Goal: Information Seeking & Learning: Learn about a topic

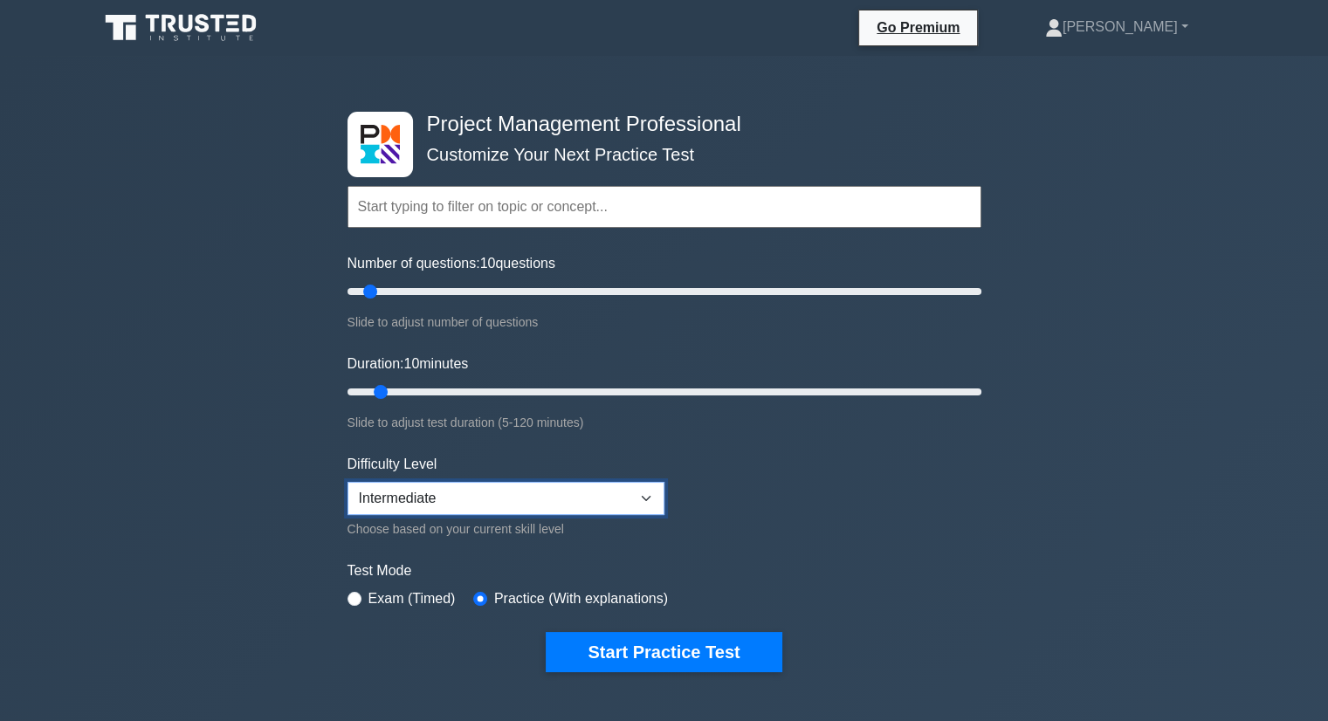
click at [395, 484] on select "Beginner Intermediate Expert" at bounding box center [505, 498] width 317 height 33
click at [209, 454] on div "Project Management Professional Customize Your Next Practice Test Topics Scope …" at bounding box center [664, 646] width 1328 height 1180
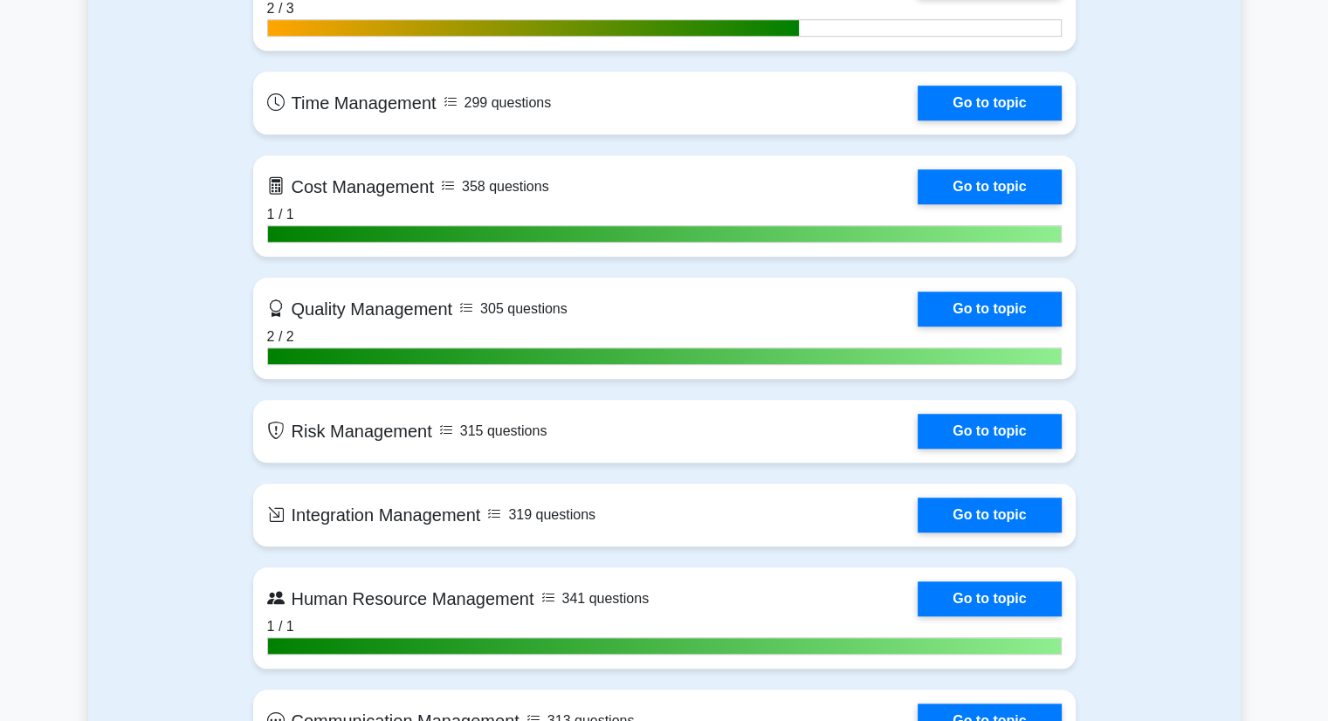
scroll to position [1222, 0]
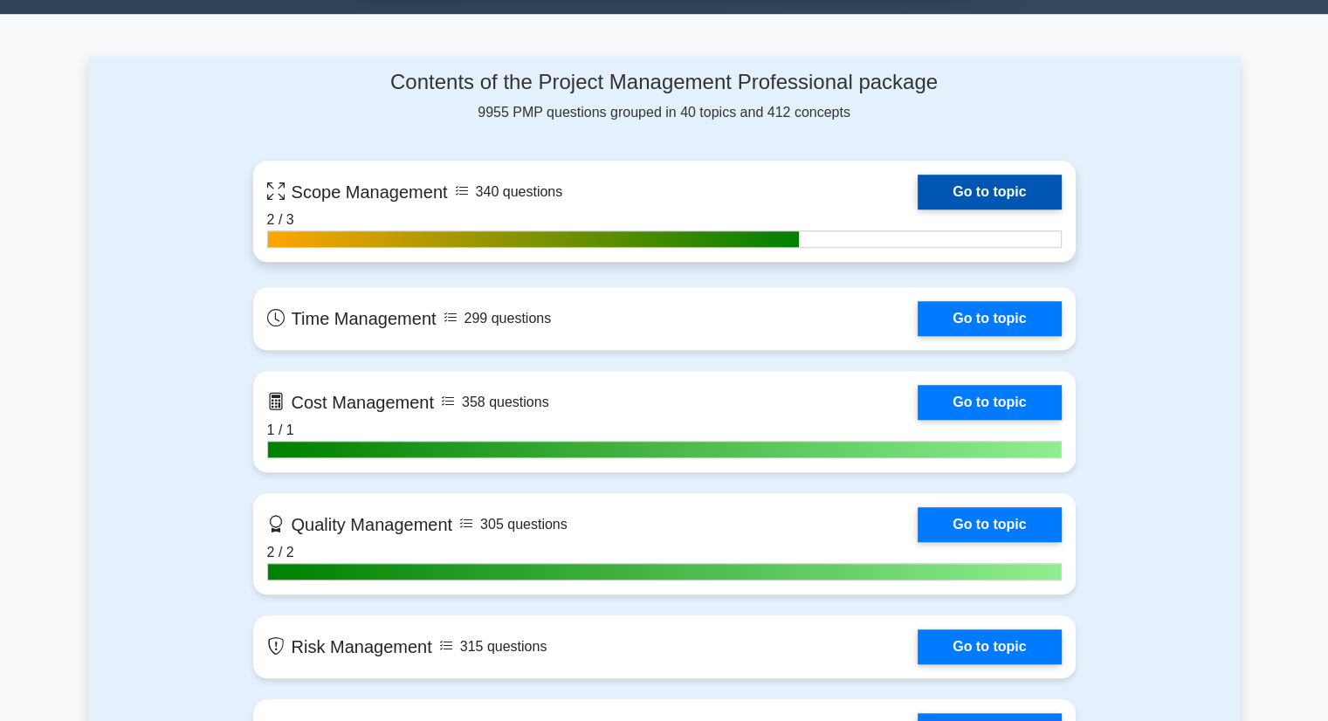
drag, startPoint x: 967, startPoint y: 191, endPoint x: 950, endPoint y: 193, distance: 17.5
click at [967, 191] on link "Go to topic" at bounding box center [988, 192] width 143 height 35
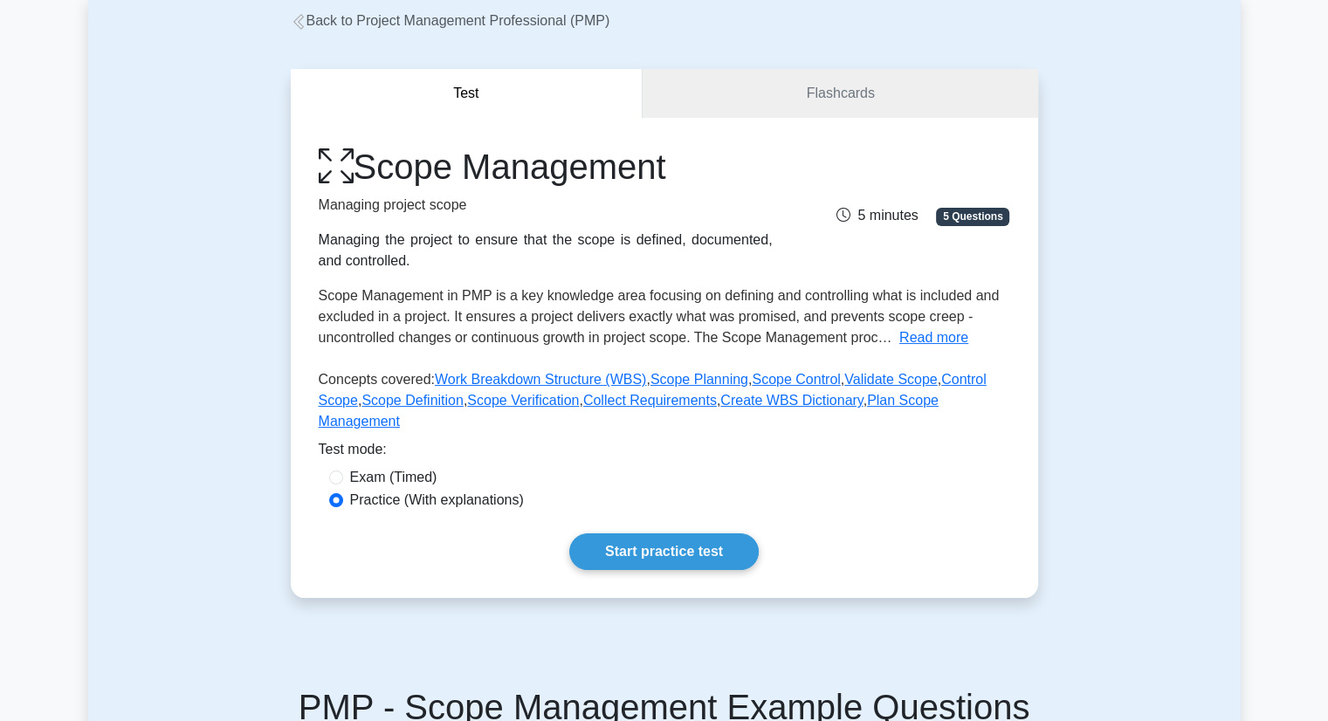
scroll to position [175, 0]
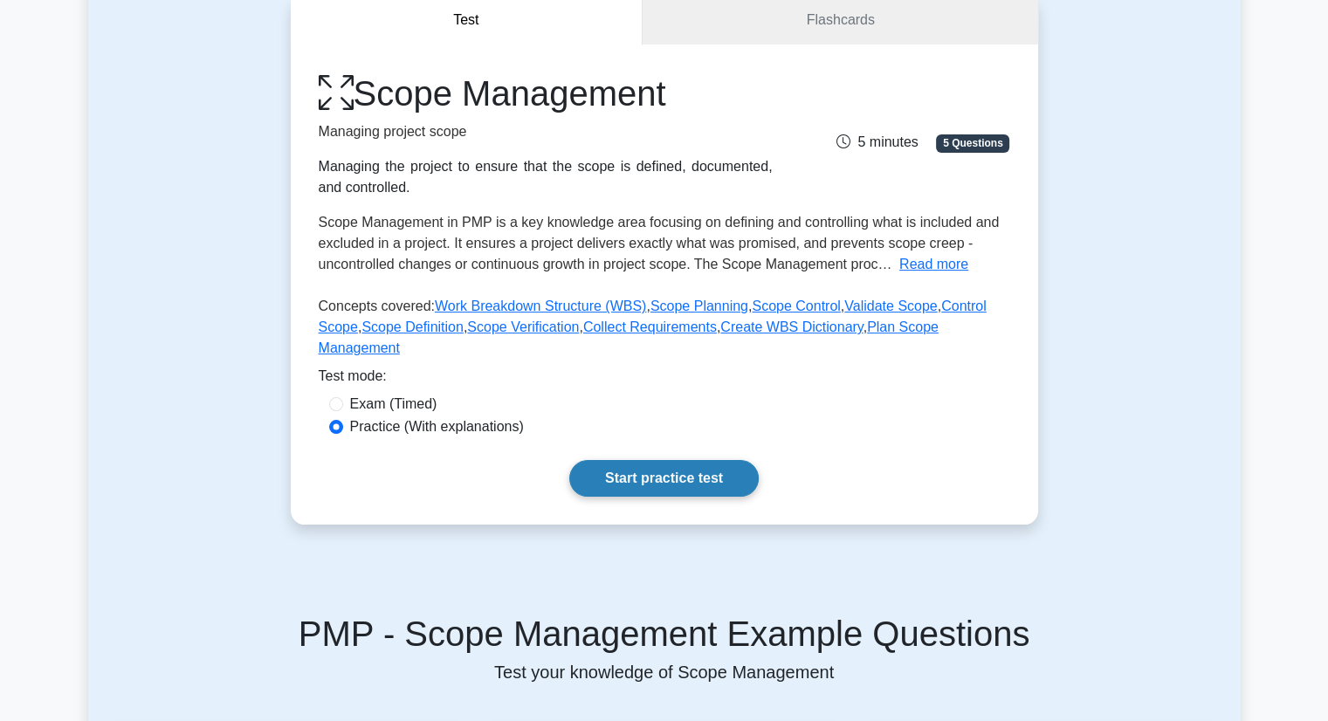
click at [606, 460] on link "Start practice test" at bounding box center [663, 478] width 189 height 37
click at [849, 22] on link "Flashcards" at bounding box center [839, 21] width 395 height 50
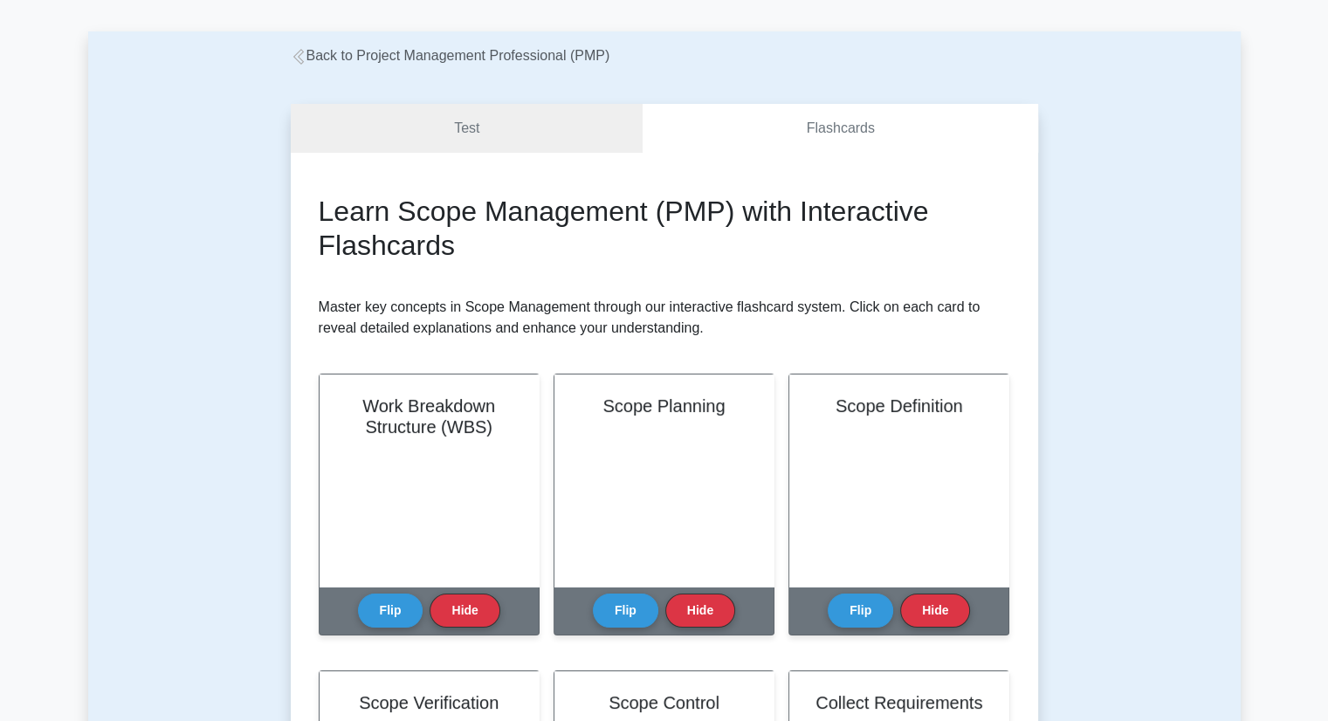
scroll to position [175, 0]
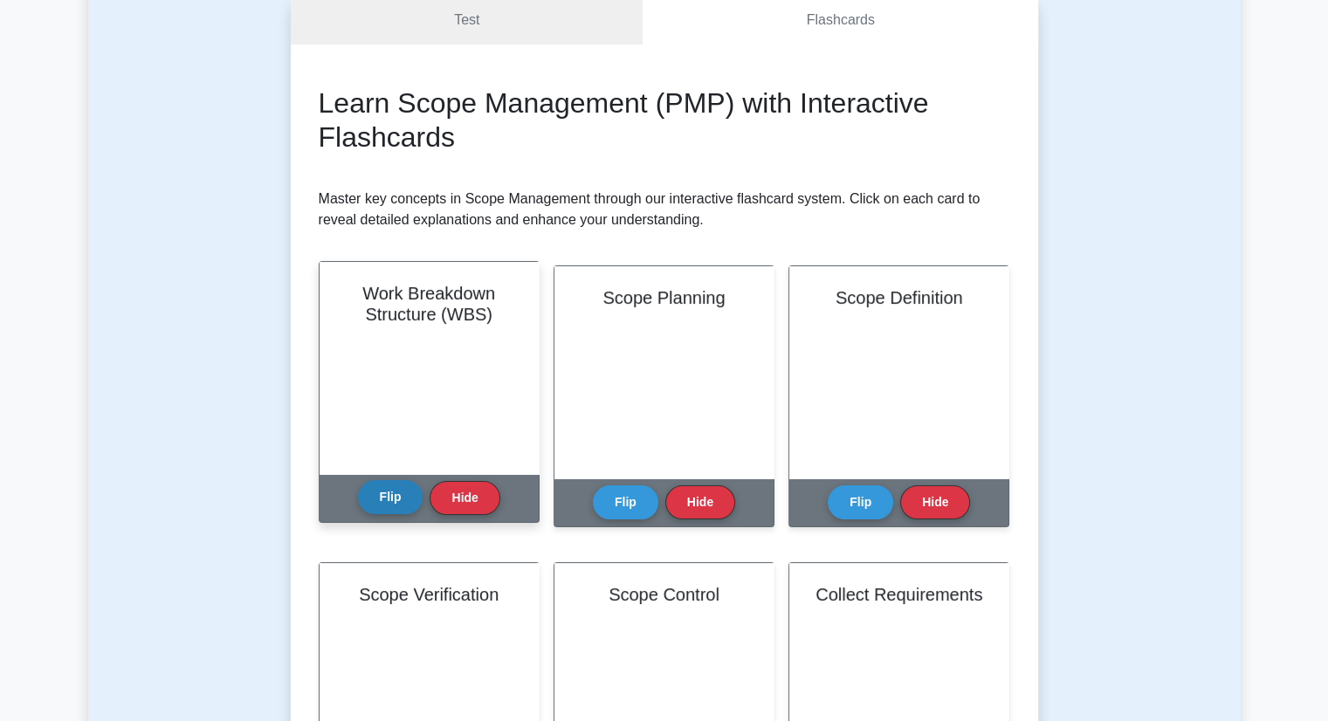
click at [385, 497] on button "Flip" at bounding box center [390, 497] width 65 height 34
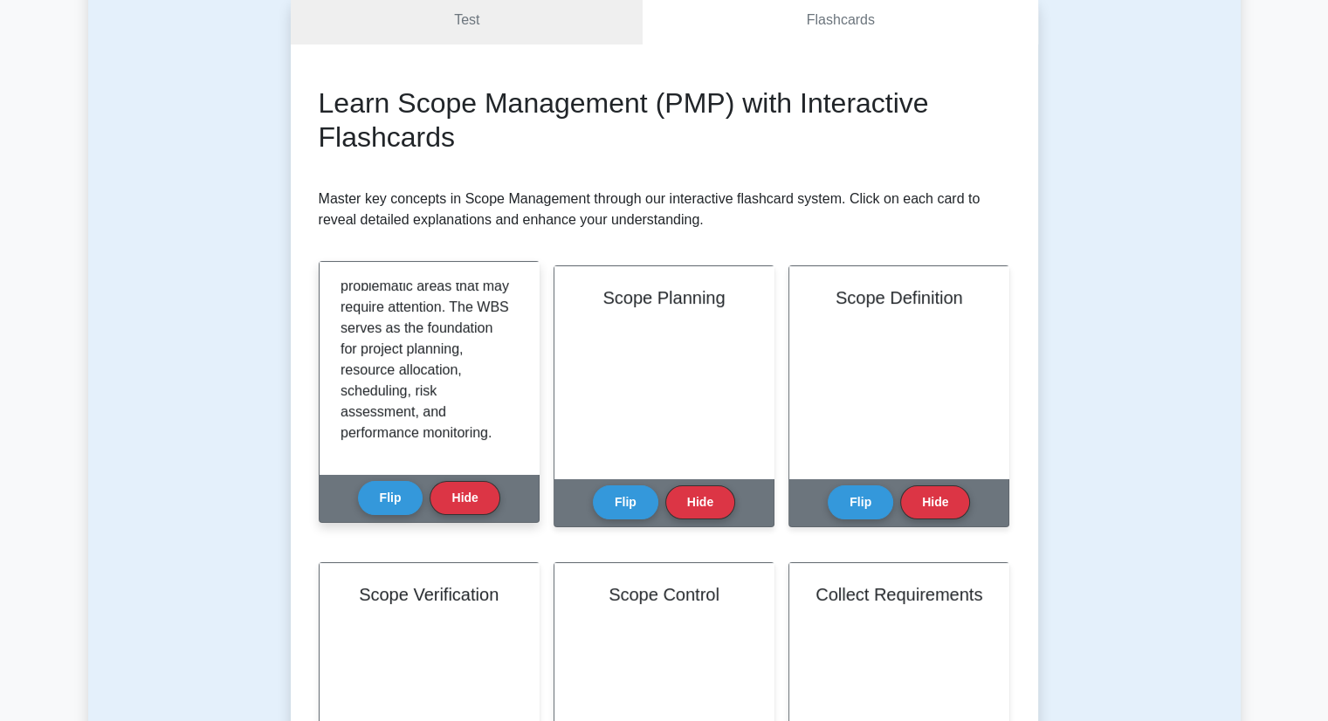
scroll to position [513, 0]
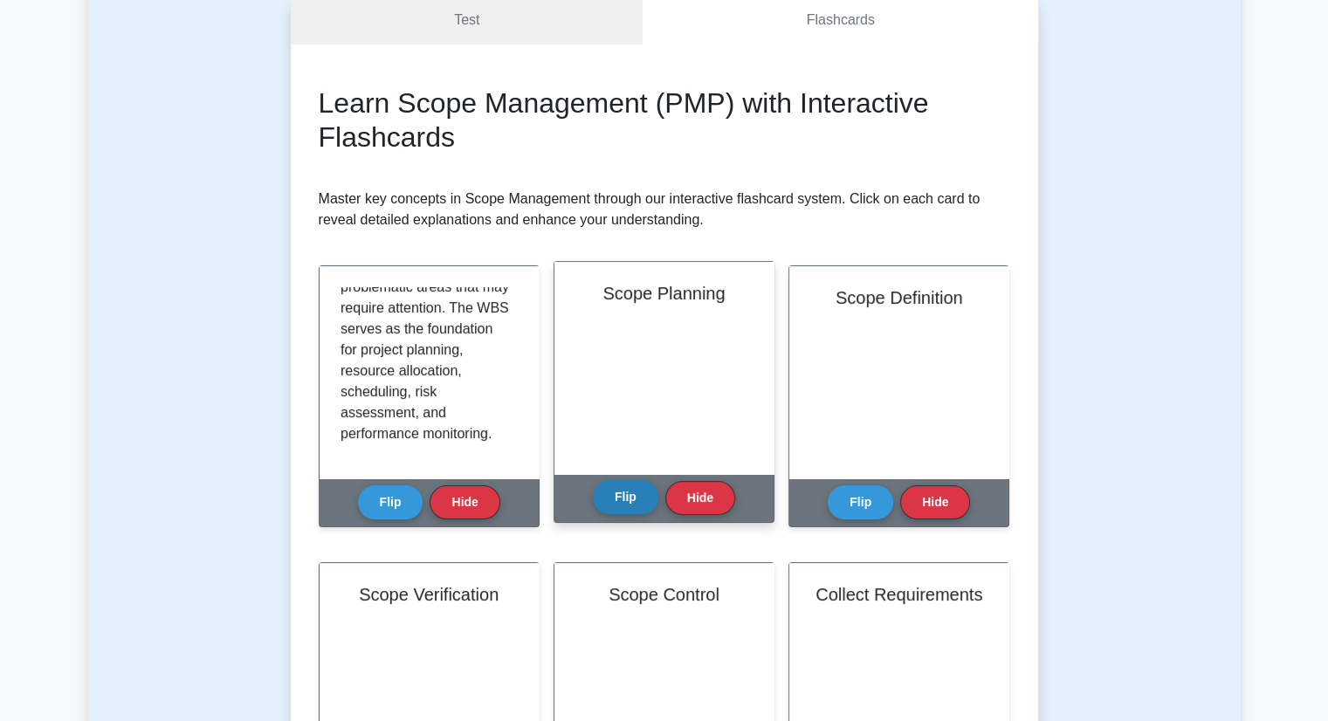
click at [615, 502] on button "Flip" at bounding box center [625, 497] width 65 height 34
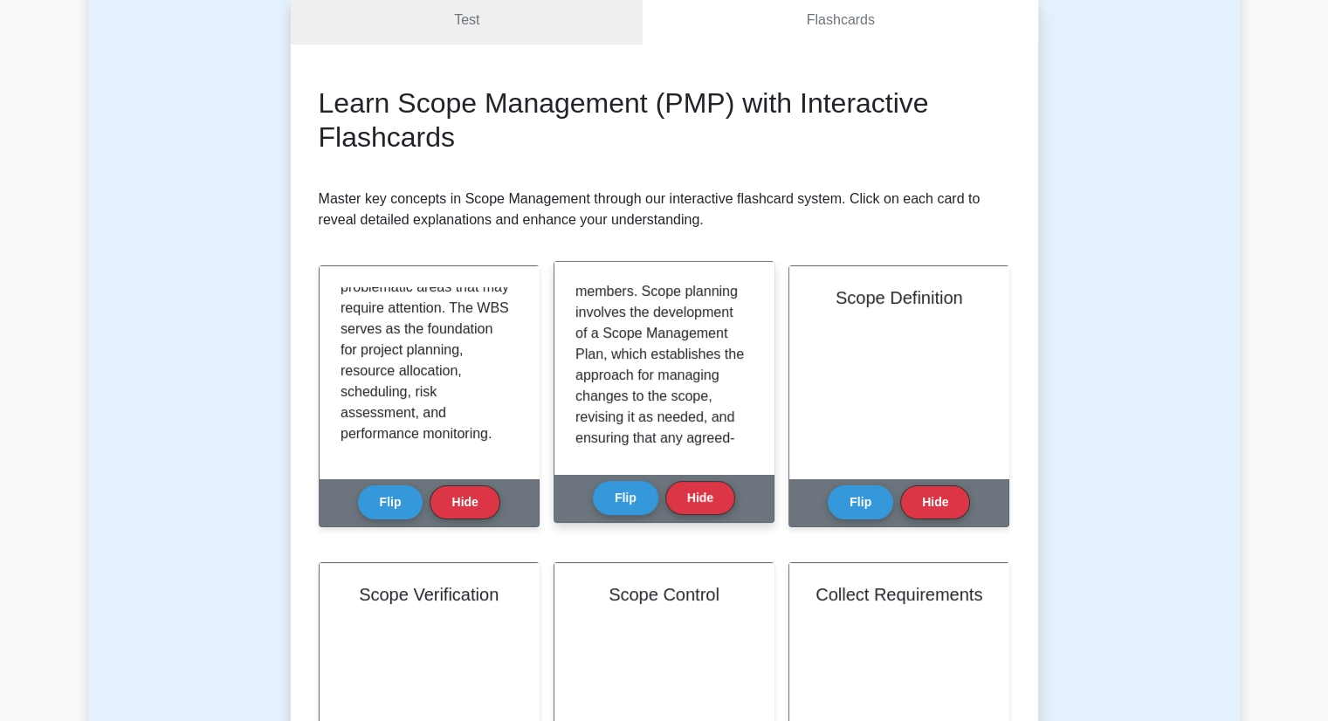
scroll to position [354, 0]
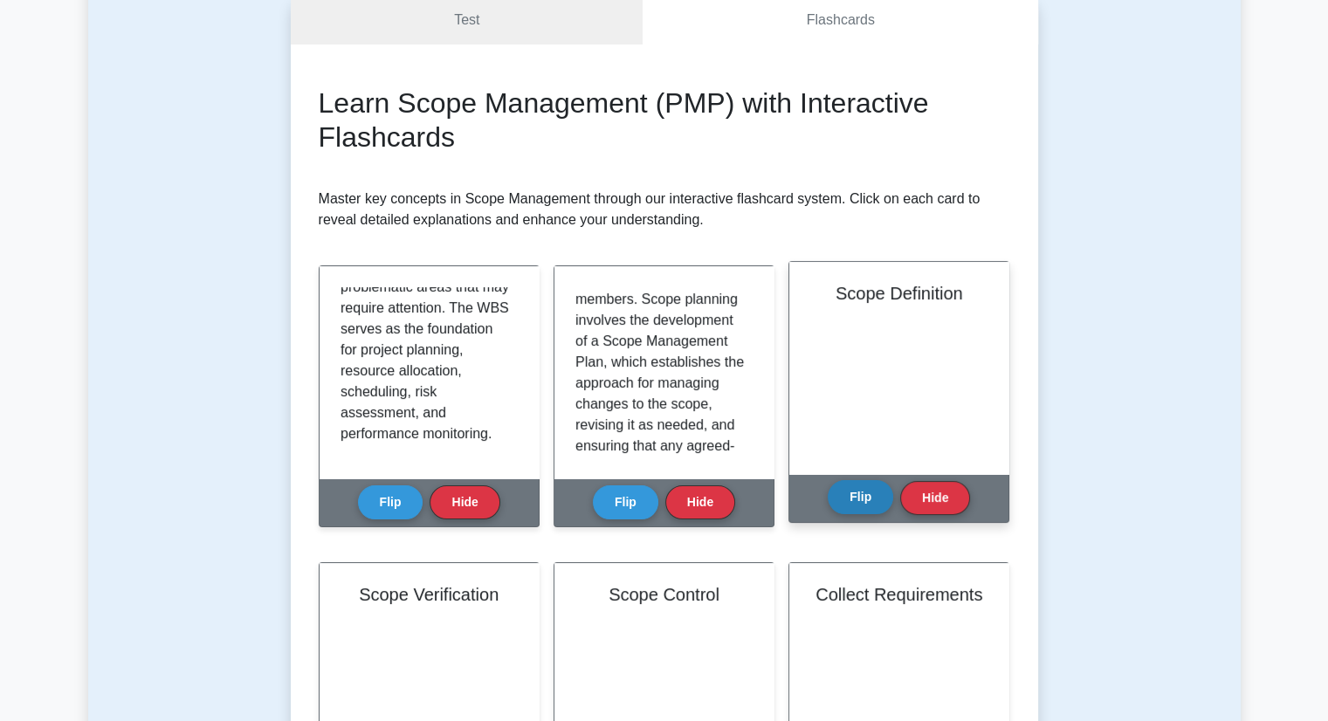
click at [849, 509] on button "Flip" at bounding box center [859, 497] width 65 height 34
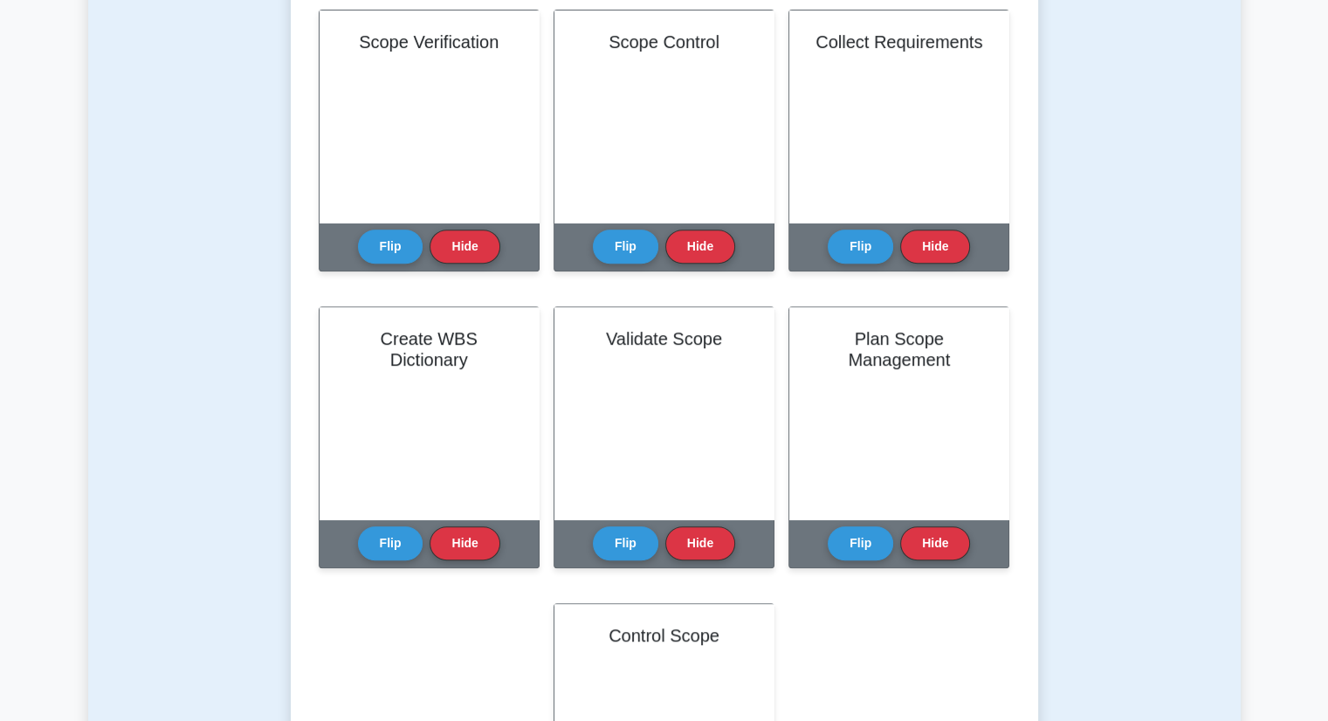
scroll to position [611, 0]
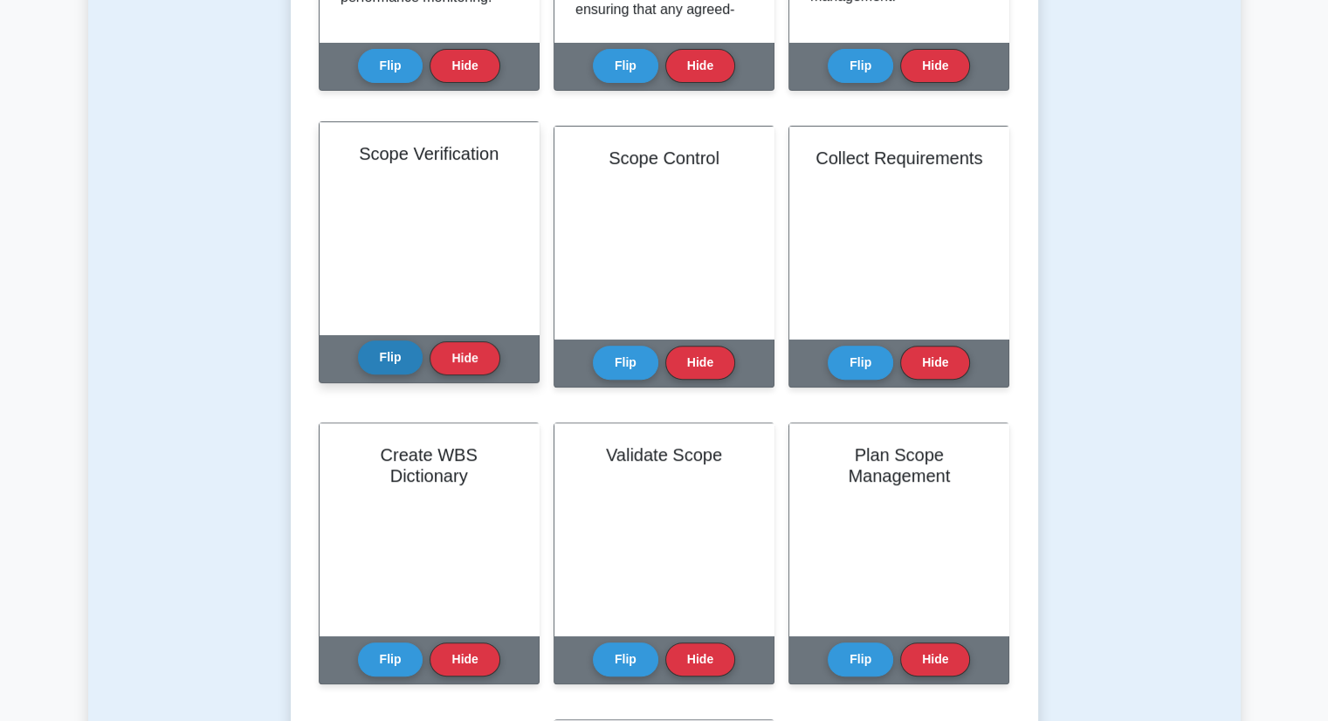
click at [384, 354] on button "Flip" at bounding box center [390, 357] width 65 height 34
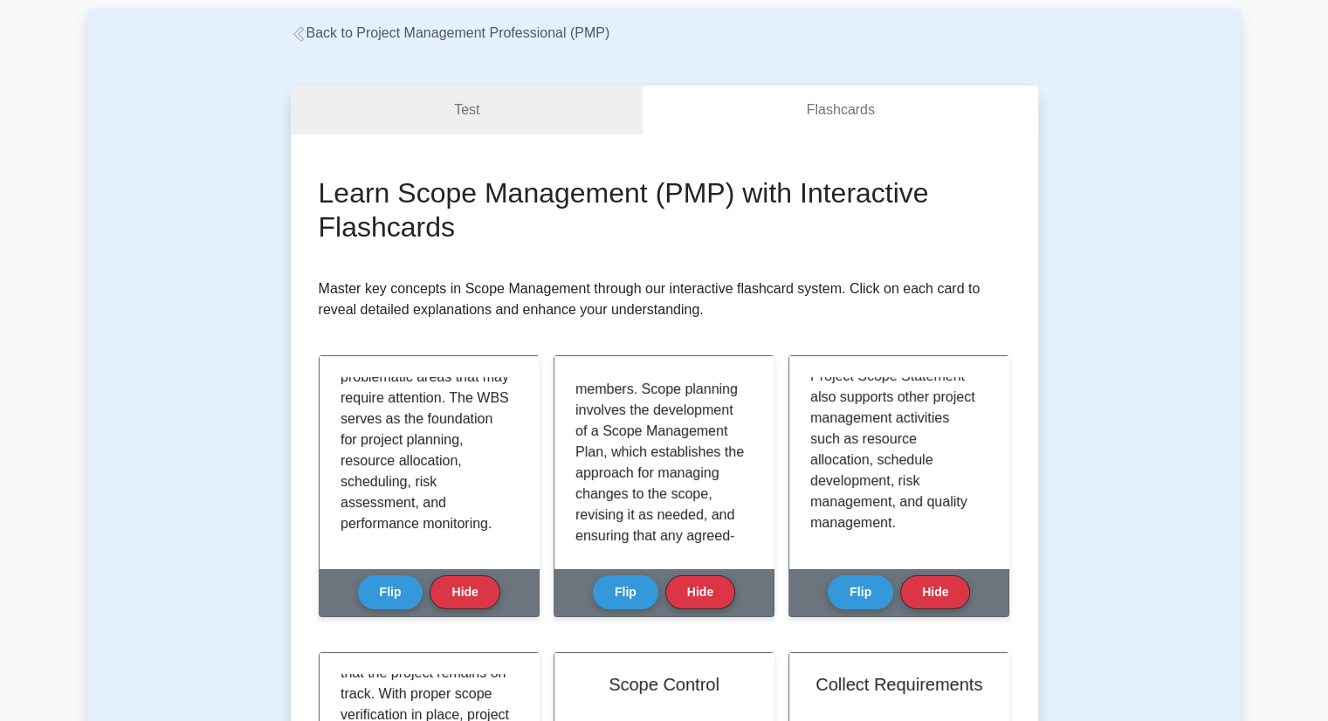
scroll to position [0, 0]
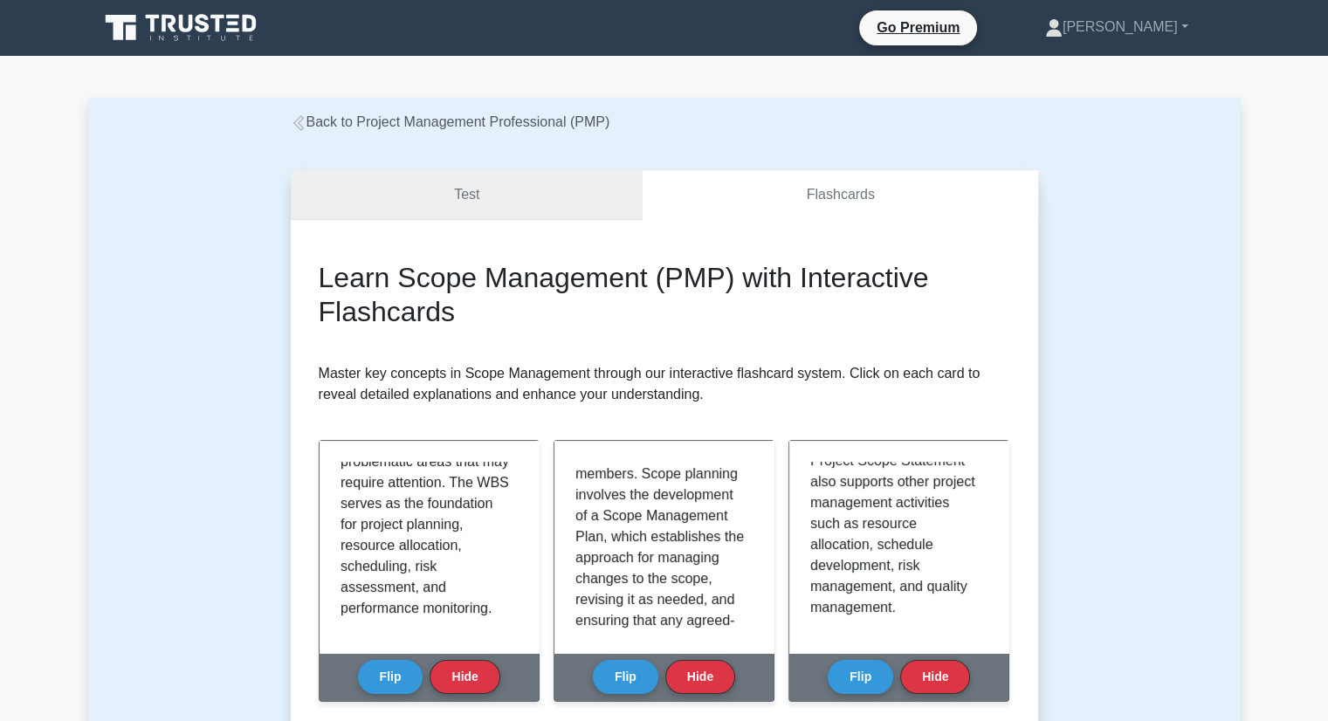
click at [441, 204] on link "Test" at bounding box center [467, 195] width 353 height 50
